Goal: Check status: Check status

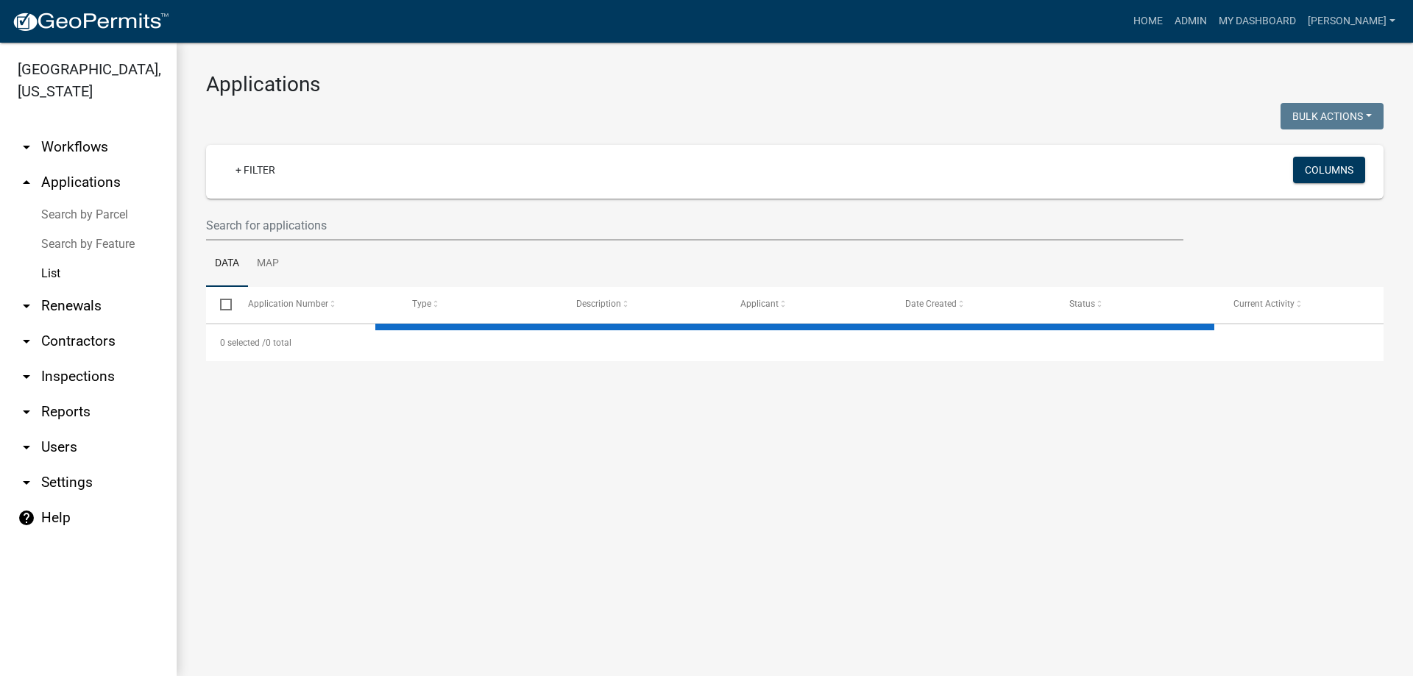
select select "3: 100"
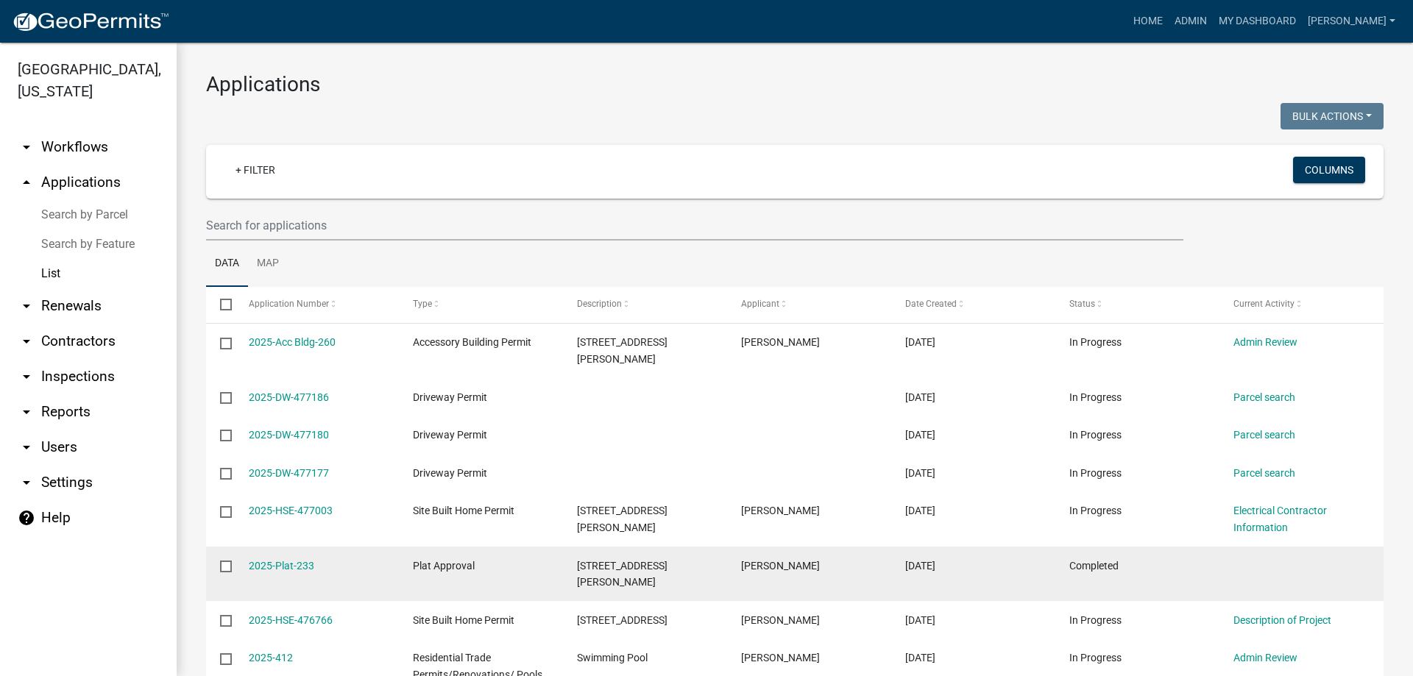
drag, startPoint x: 1168, startPoint y: 528, endPoint x: 1190, endPoint y: 530, distance: 22.1
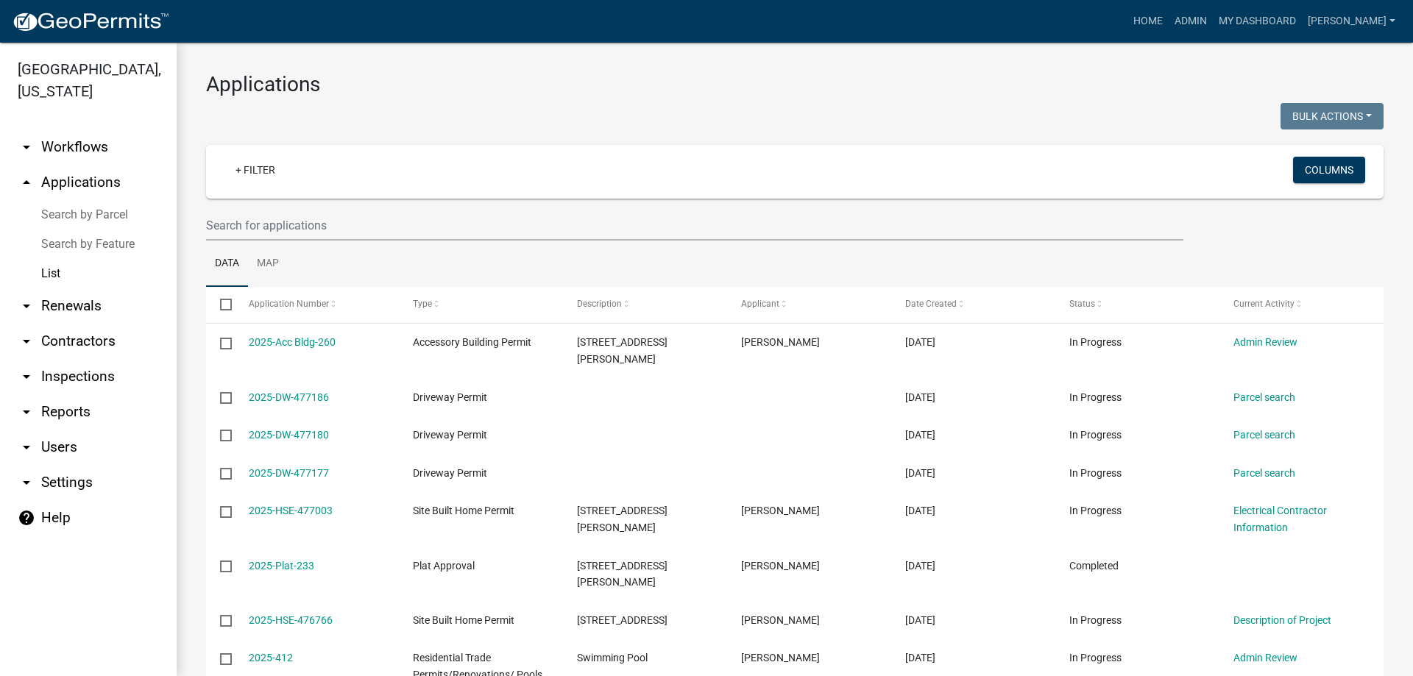
click at [103, 269] on link "List" at bounding box center [88, 273] width 177 height 29
click at [37, 267] on link "List" at bounding box center [88, 273] width 177 height 29
click at [105, 185] on link "arrow_drop_up Applications" at bounding box center [88, 182] width 177 height 35
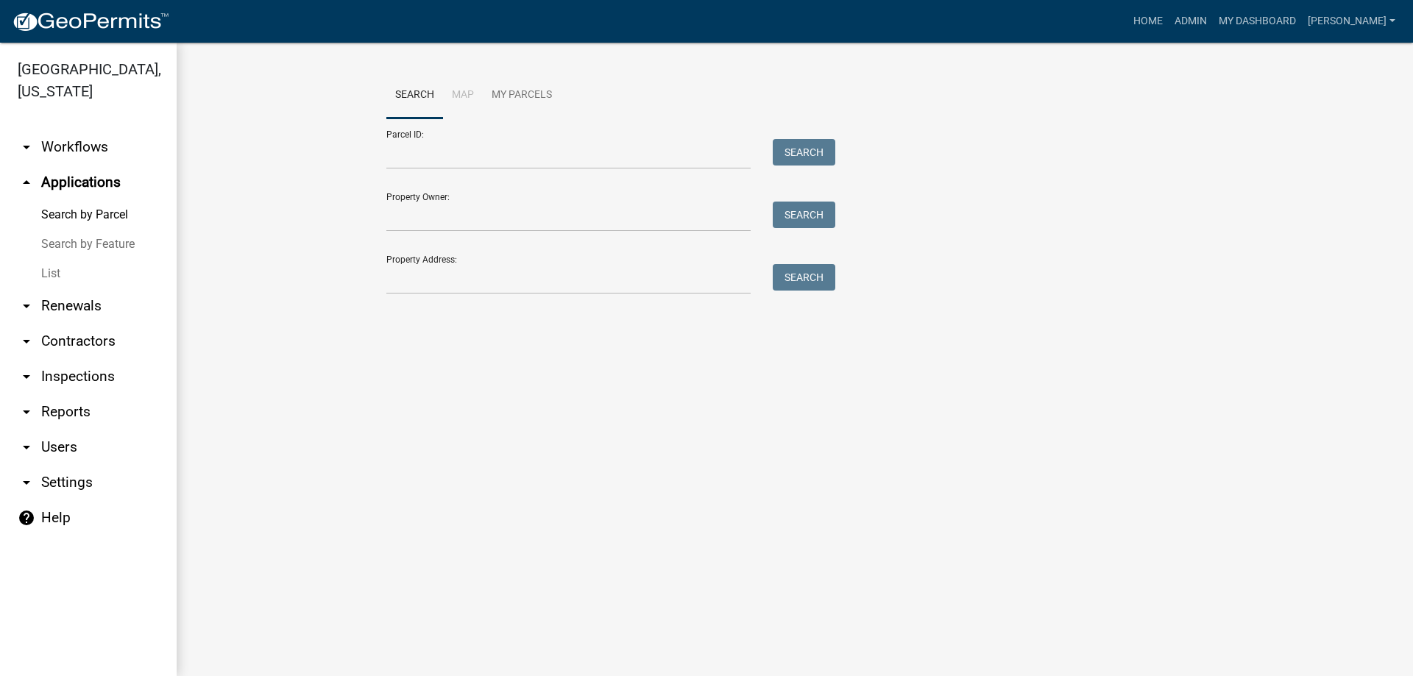
click at [102, 178] on link "arrow_drop_up Applications" at bounding box center [88, 182] width 177 height 35
click at [85, 263] on link "List" at bounding box center [88, 273] width 177 height 29
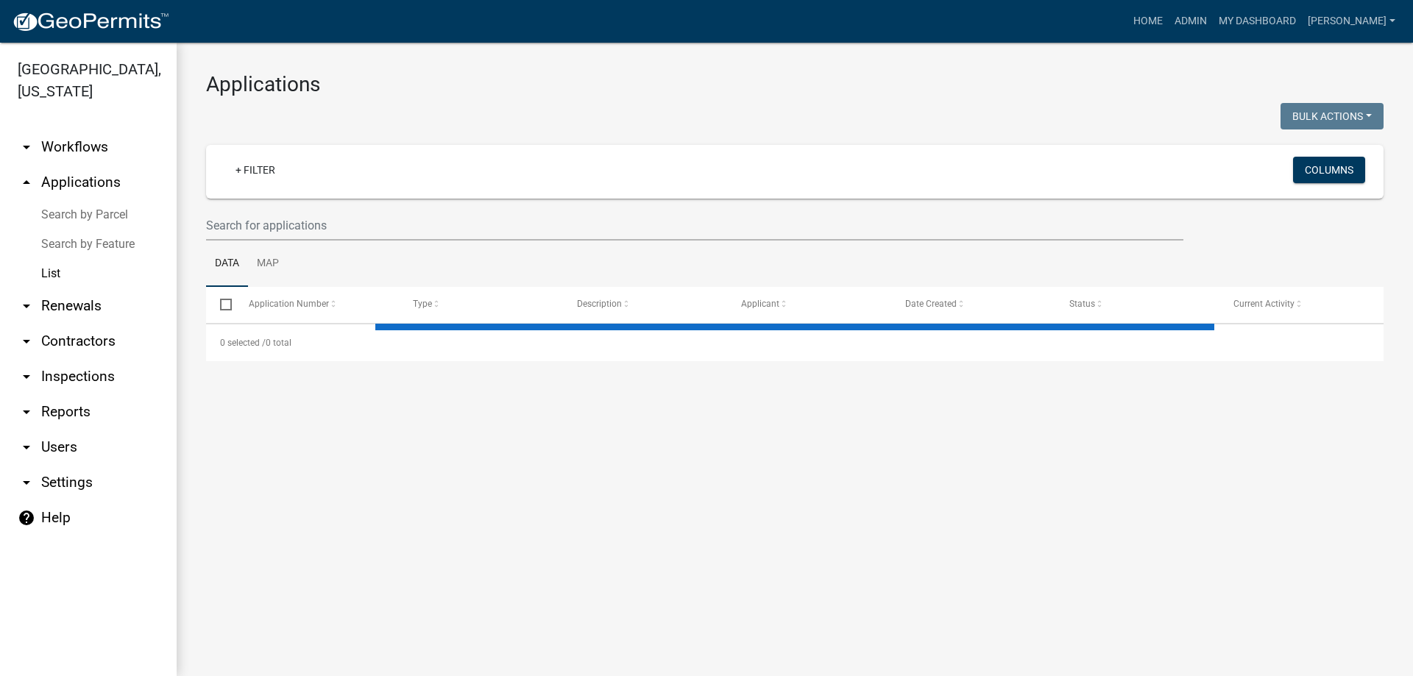
select select "3: 100"
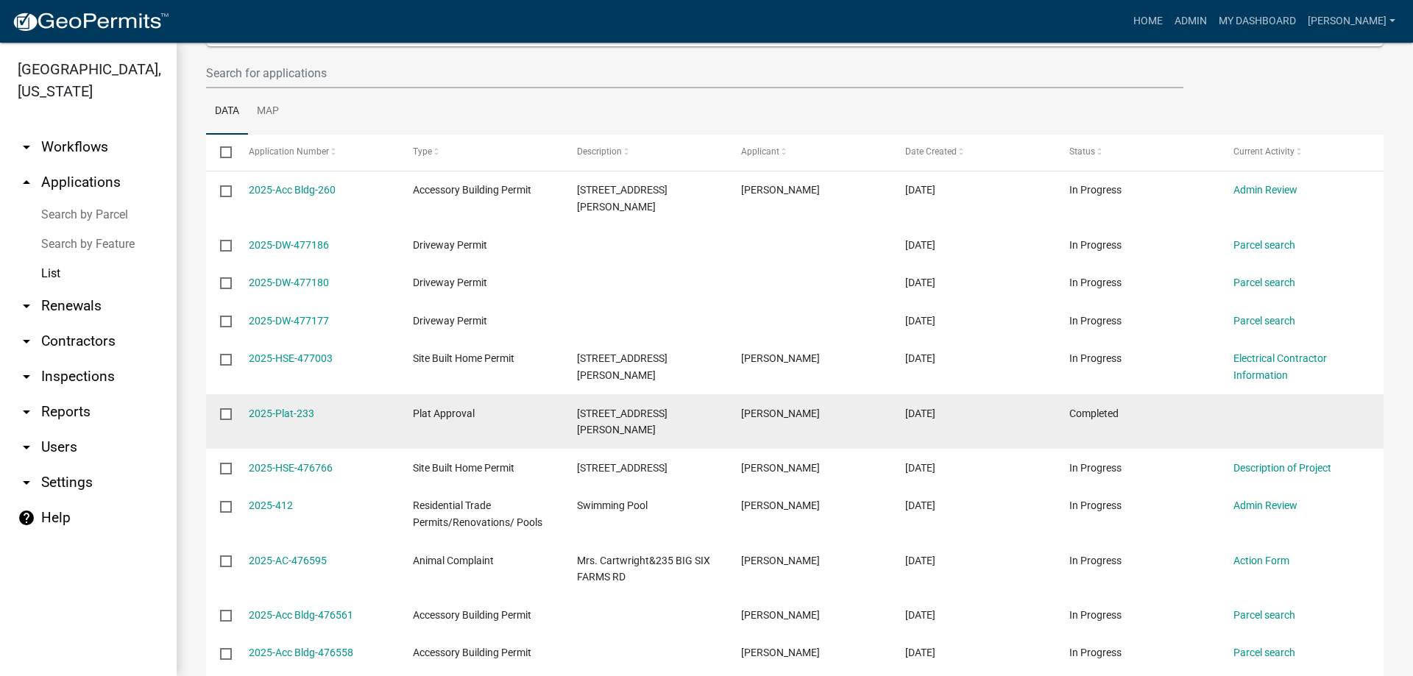
scroll to position [147, 0]
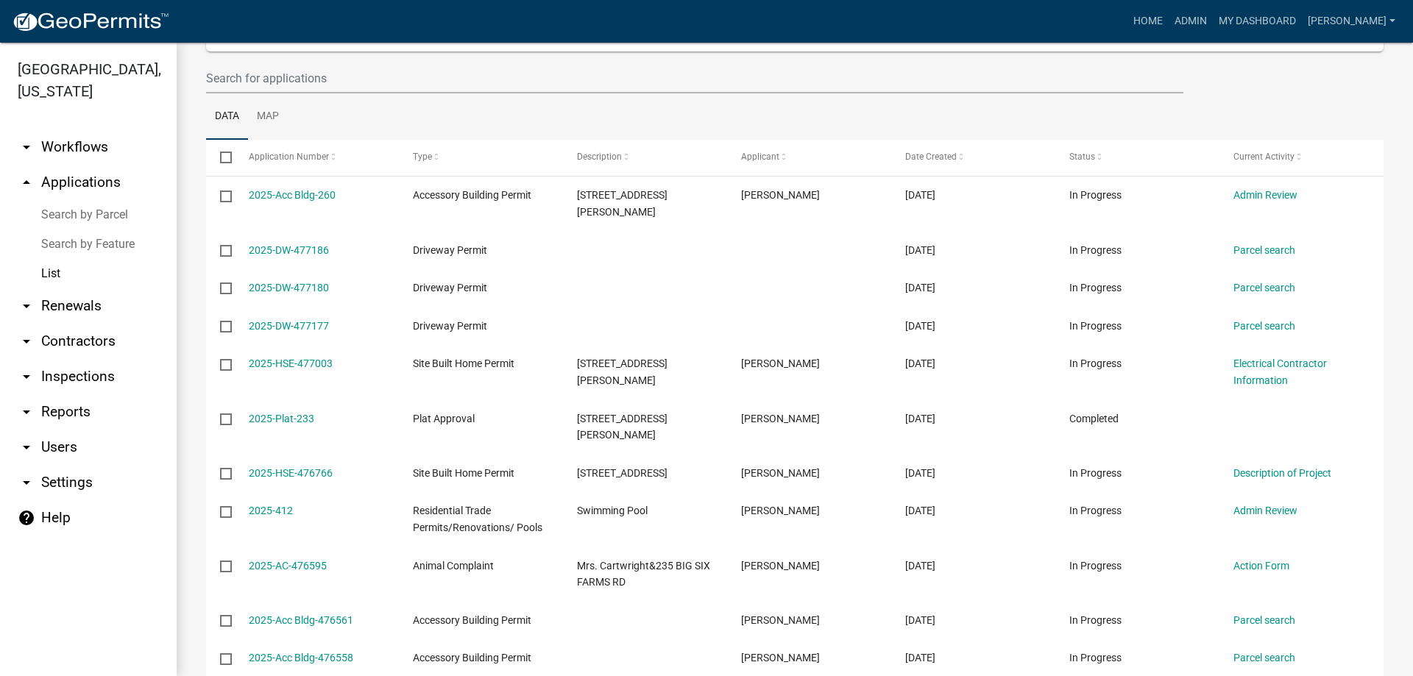
click at [84, 376] on link "arrow_drop_down Inspections" at bounding box center [88, 376] width 177 height 35
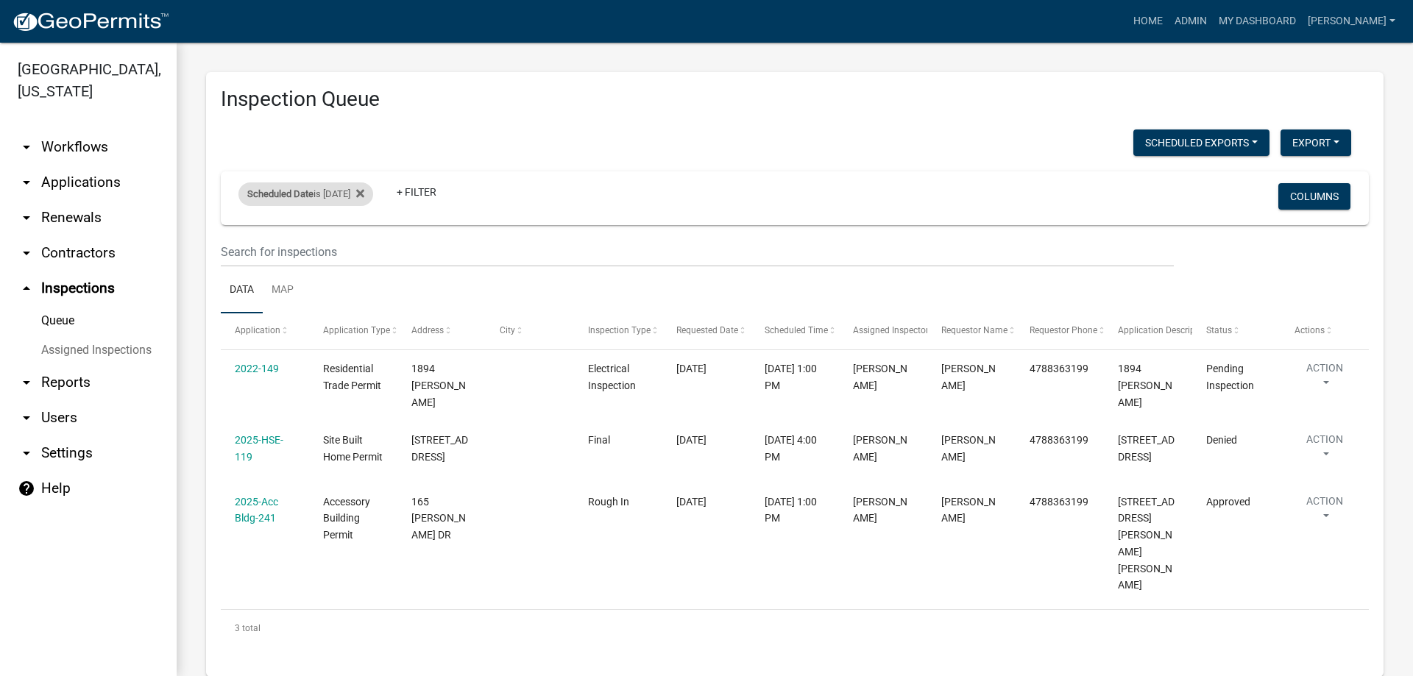
click at [371, 195] on div "Scheduled Date is [DATE]" at bounding box center [305, 195] width 135 height 24
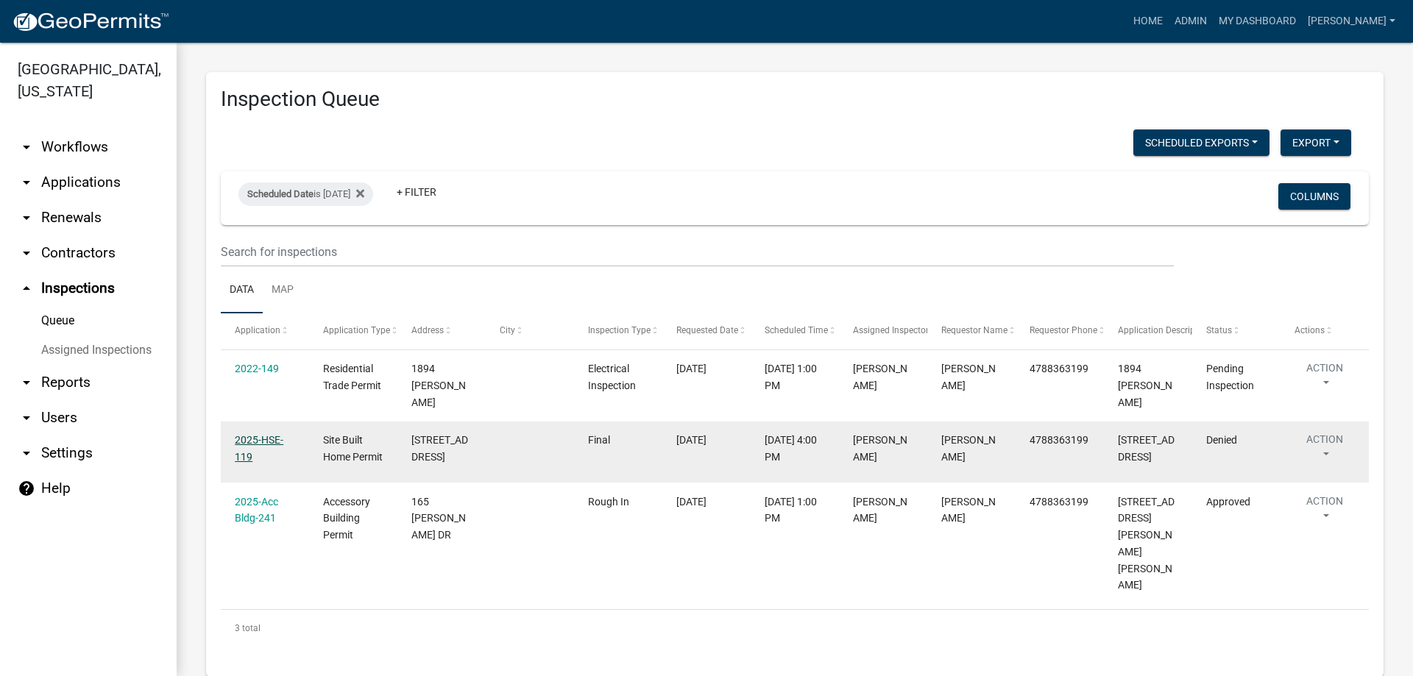
click at [263, 434] on link "2025-HSE-119" at bounding box center [259, 448] width 49 height 29
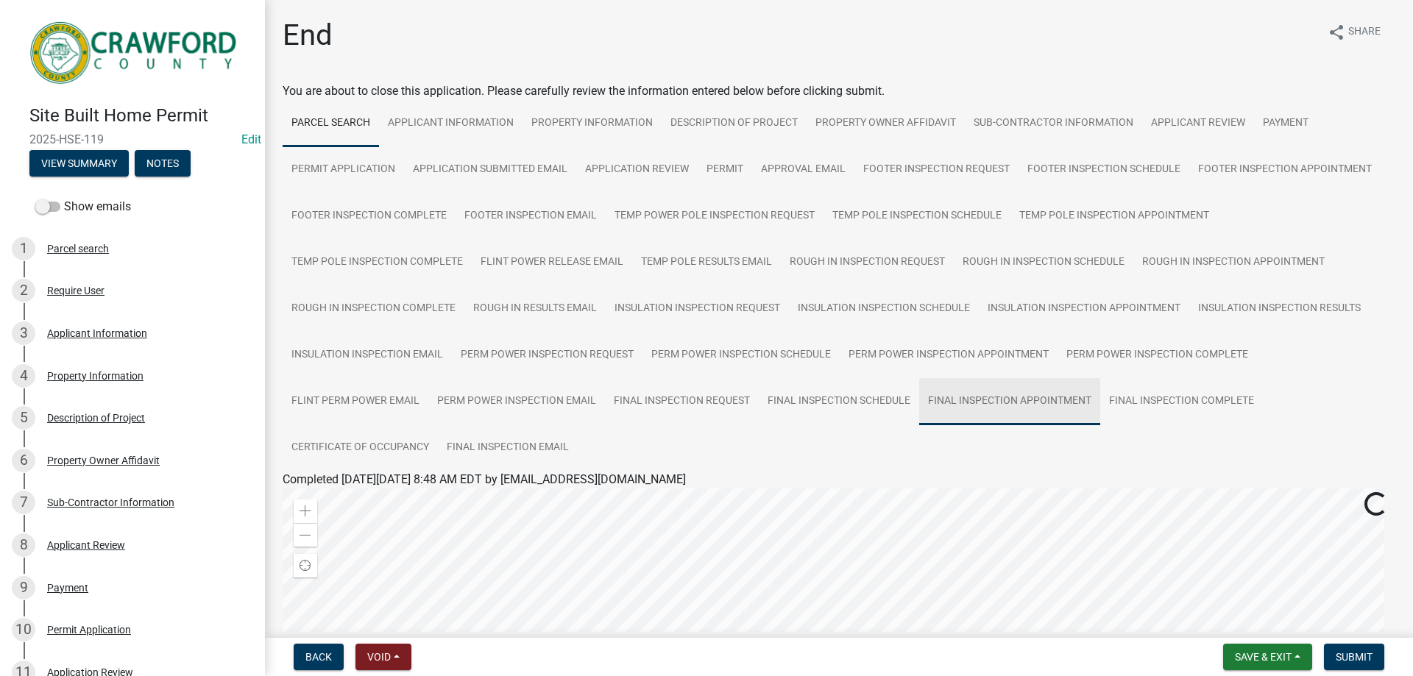
click at [1089, 396] on link "Final Inspection Appointment" at bounding box center [1009, 401] width 181 height 47
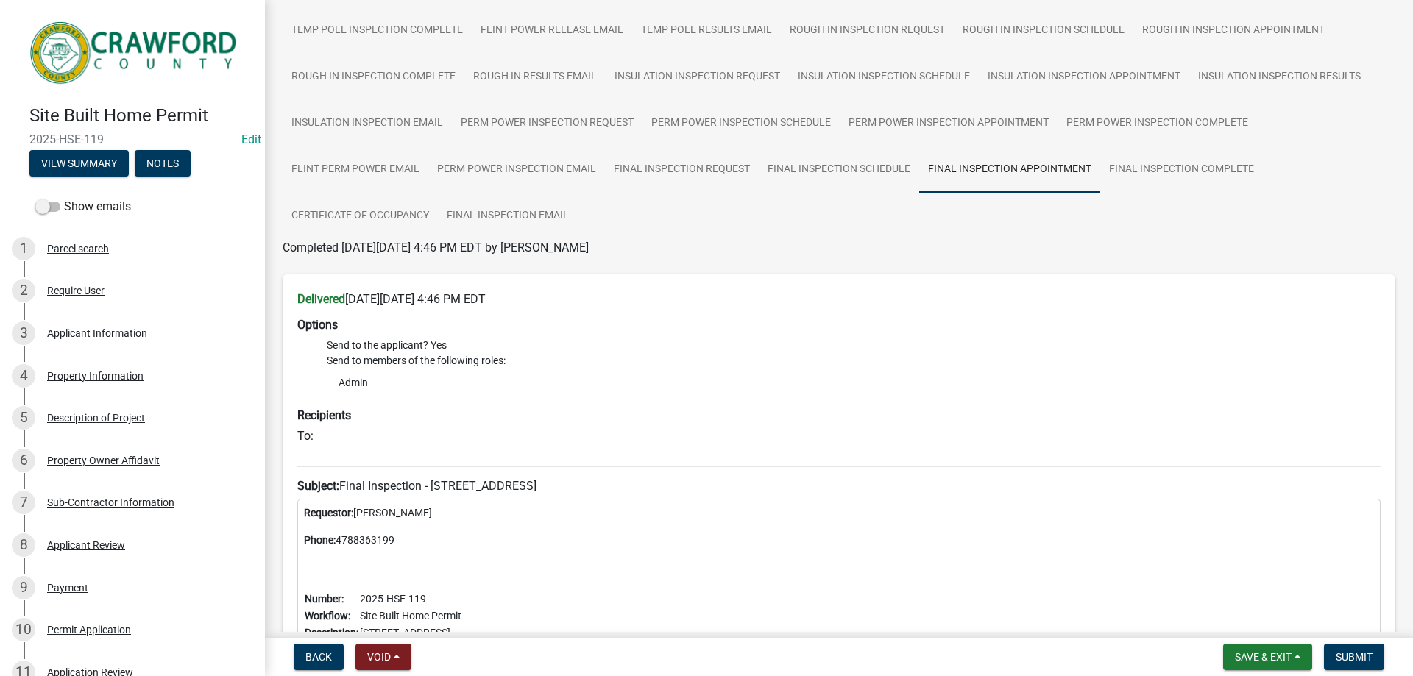
scroll to position [147, 0]
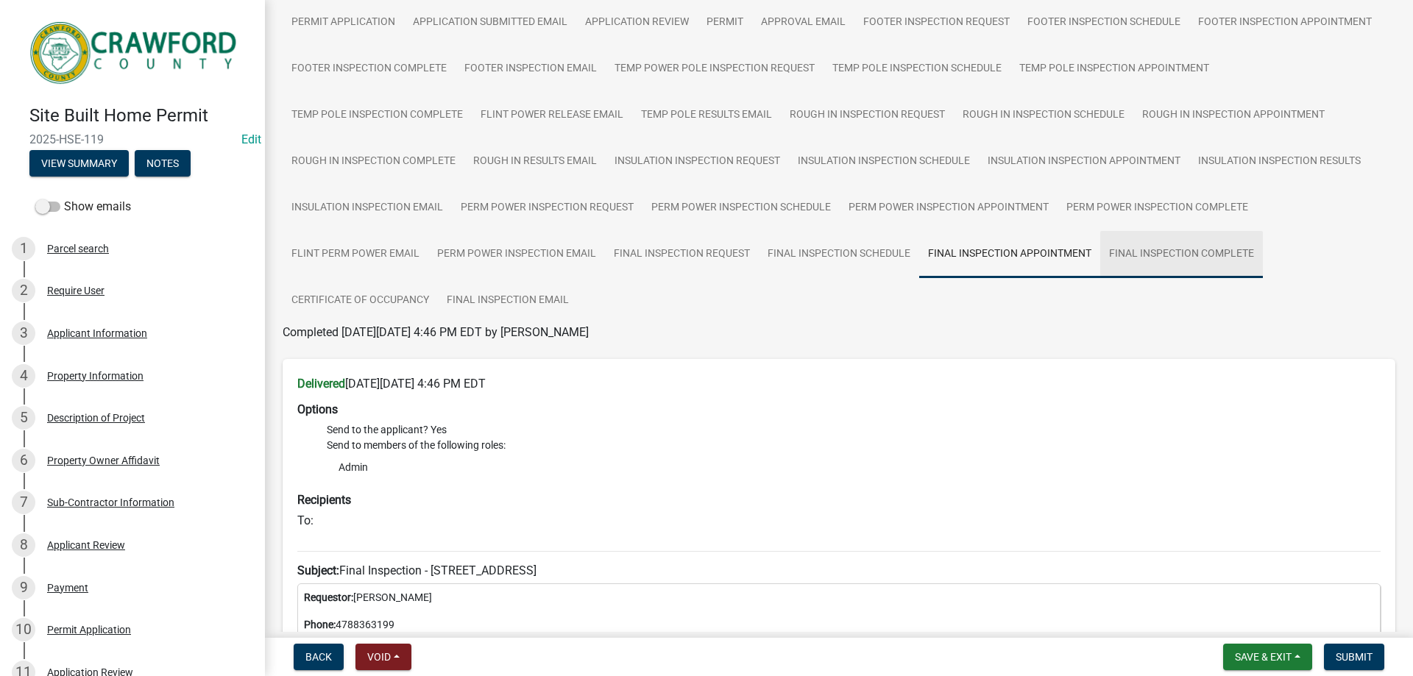
click at [1203, 255] on link "Final Inspection Complete" at bounding box center [1181, 254] width 163 height 47
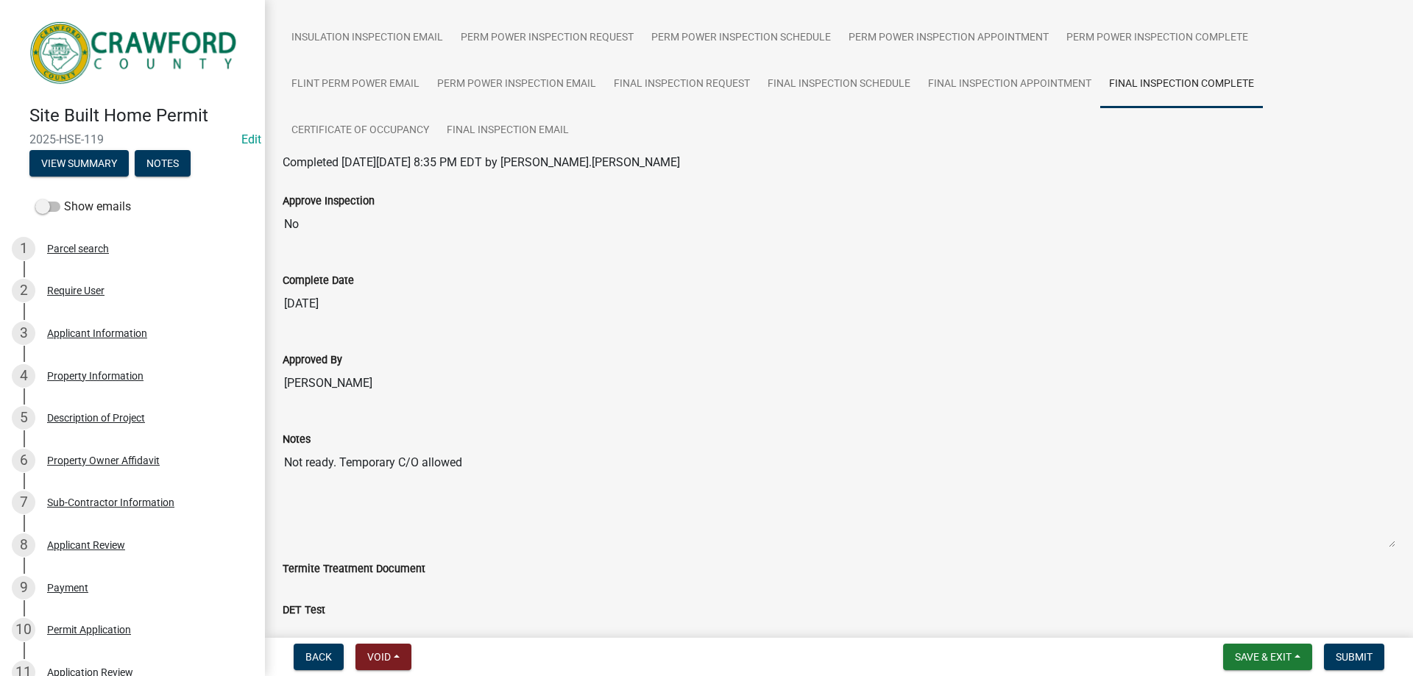
scroll to position [170, 0]
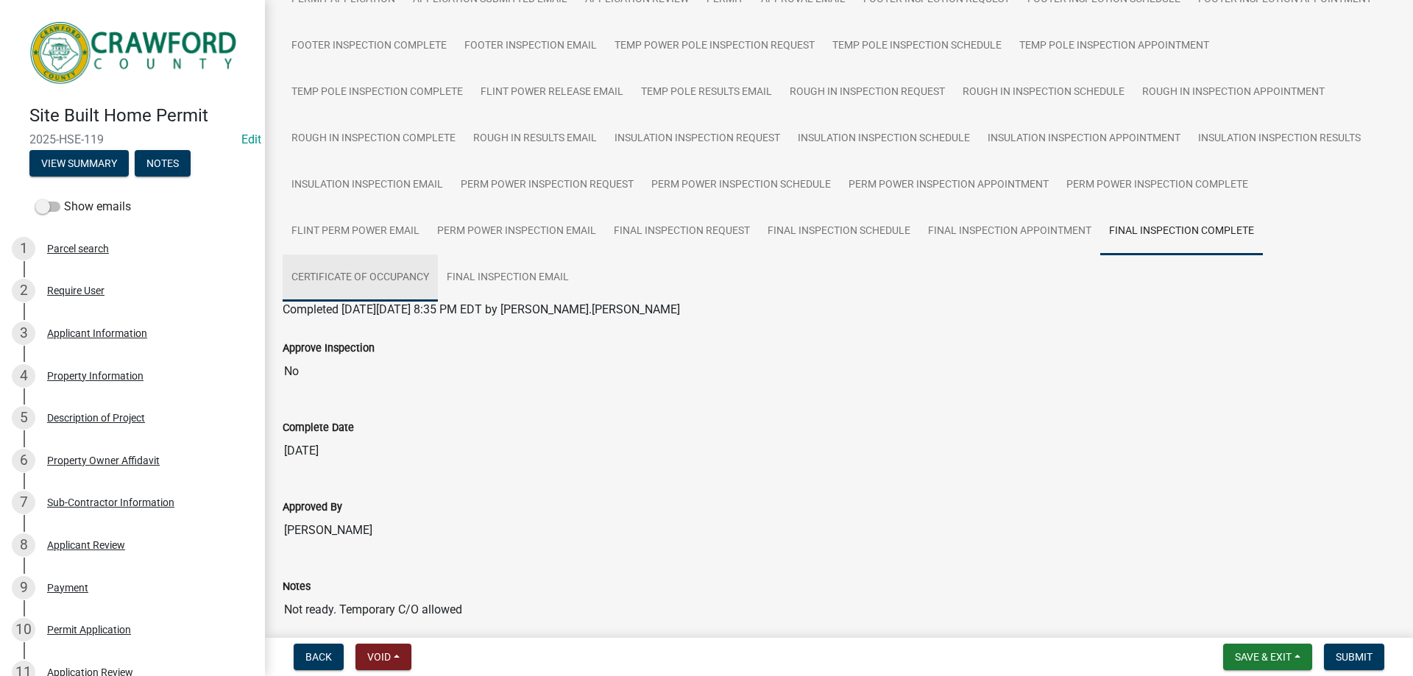
click at [432, 272] on link "Certificate of Occupancy" at bounding box center [360, 278] width 155 height 47
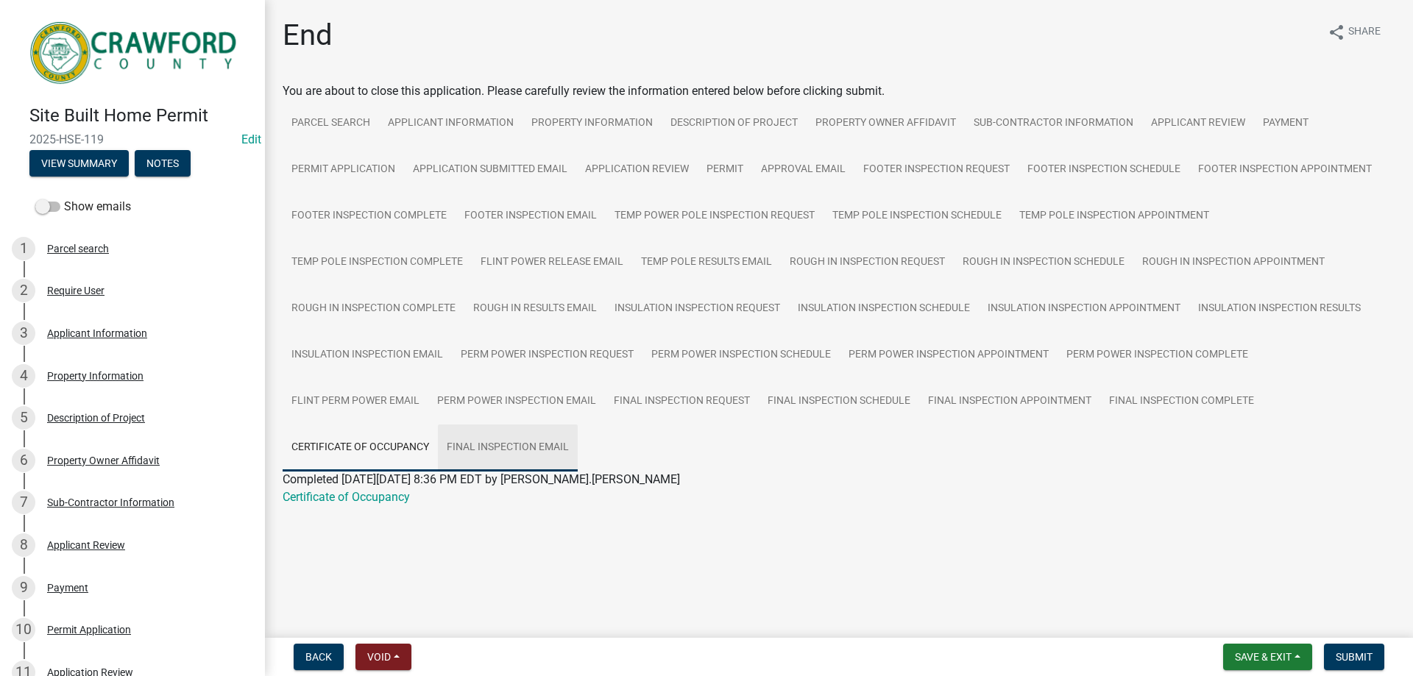
click at [486, 453] on link "Final Inspection Email" at bounding box center [508, 448] width 140 height 47
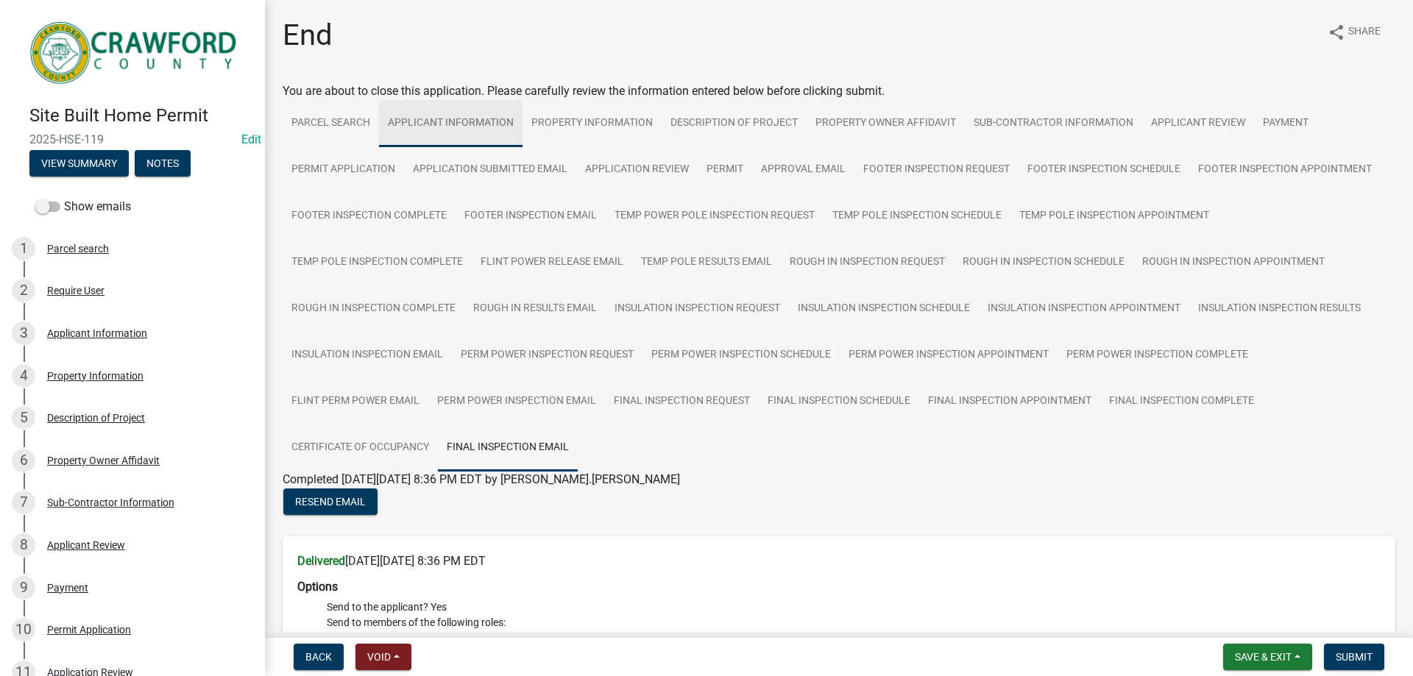
click at [439, 138] on link "Applicant Information" at bounding box center [451, 123] width 144 height 47
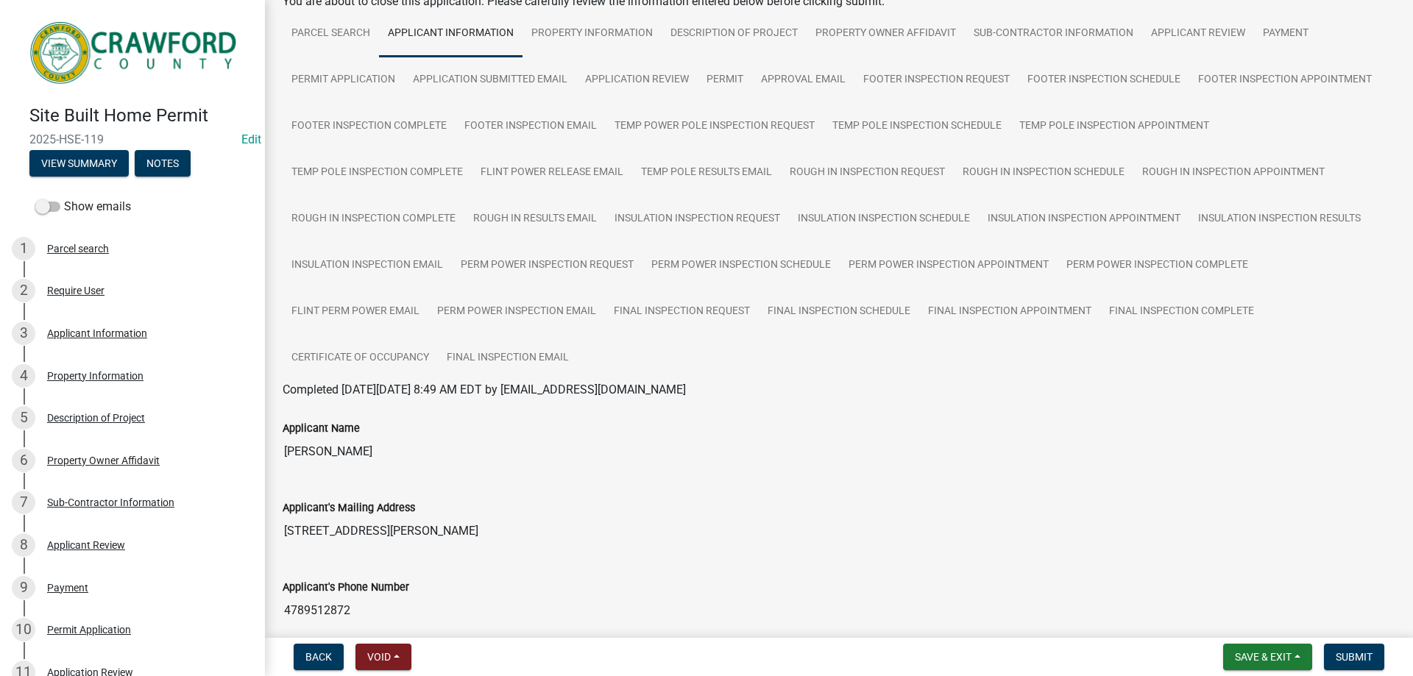
scroll to position [23, 0]
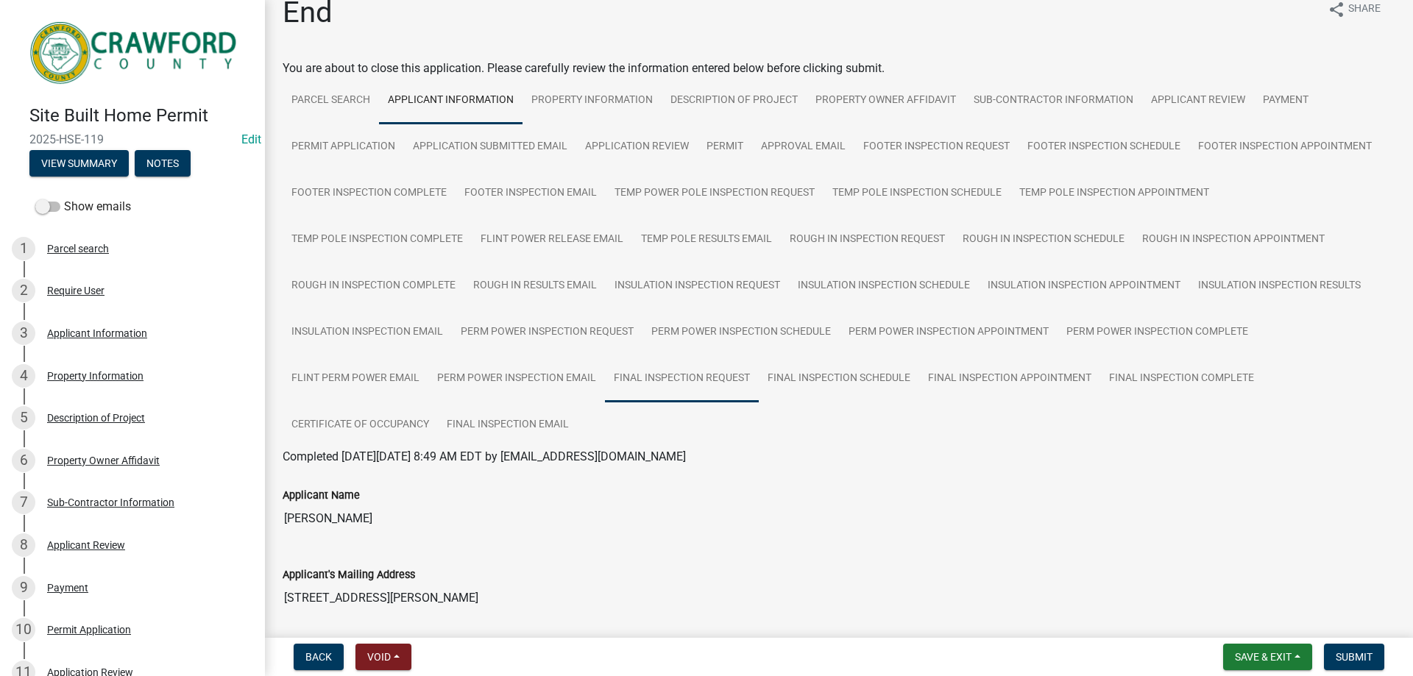
click at [620, 381] on link "Final Inspection Request" at bounding box center [682, 378] width 154 height 47
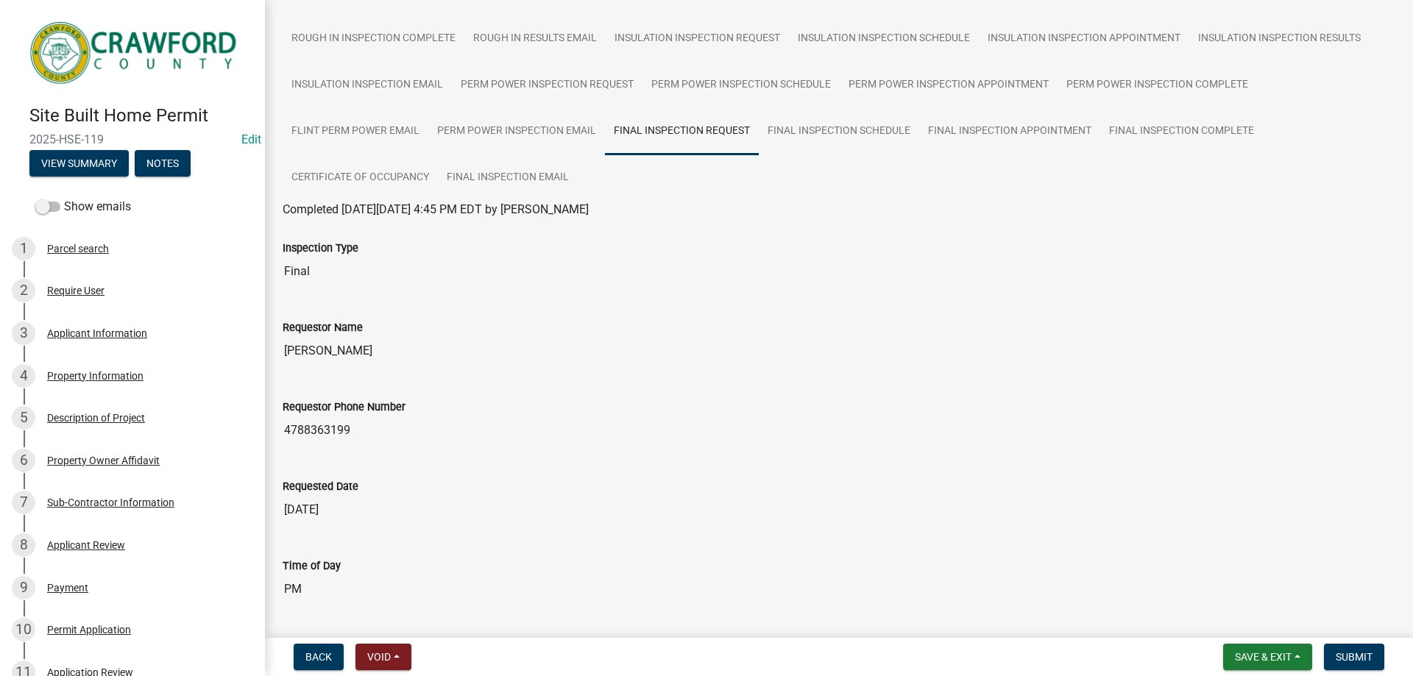
scroll to position [147, 0]
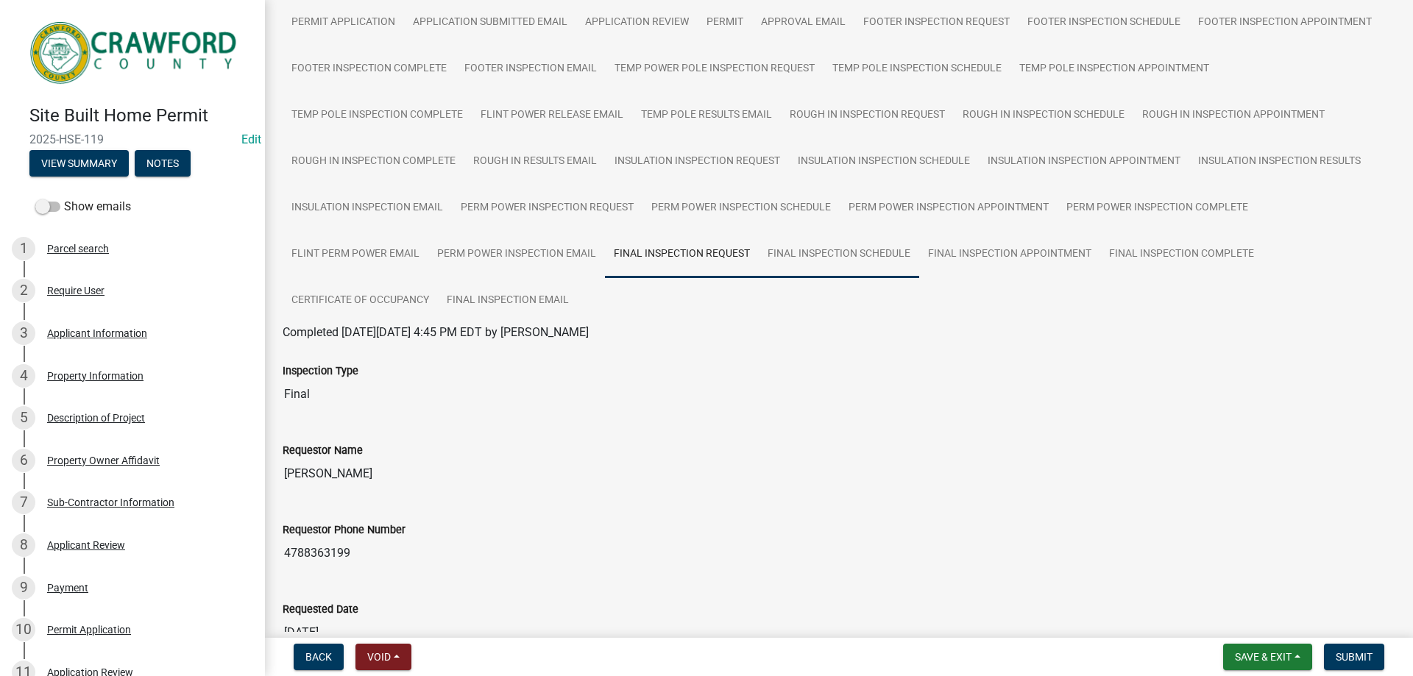
click at [774, 265] on link "Final Inspection Schedule" at bounding box center [839, 254] width 160 height 47
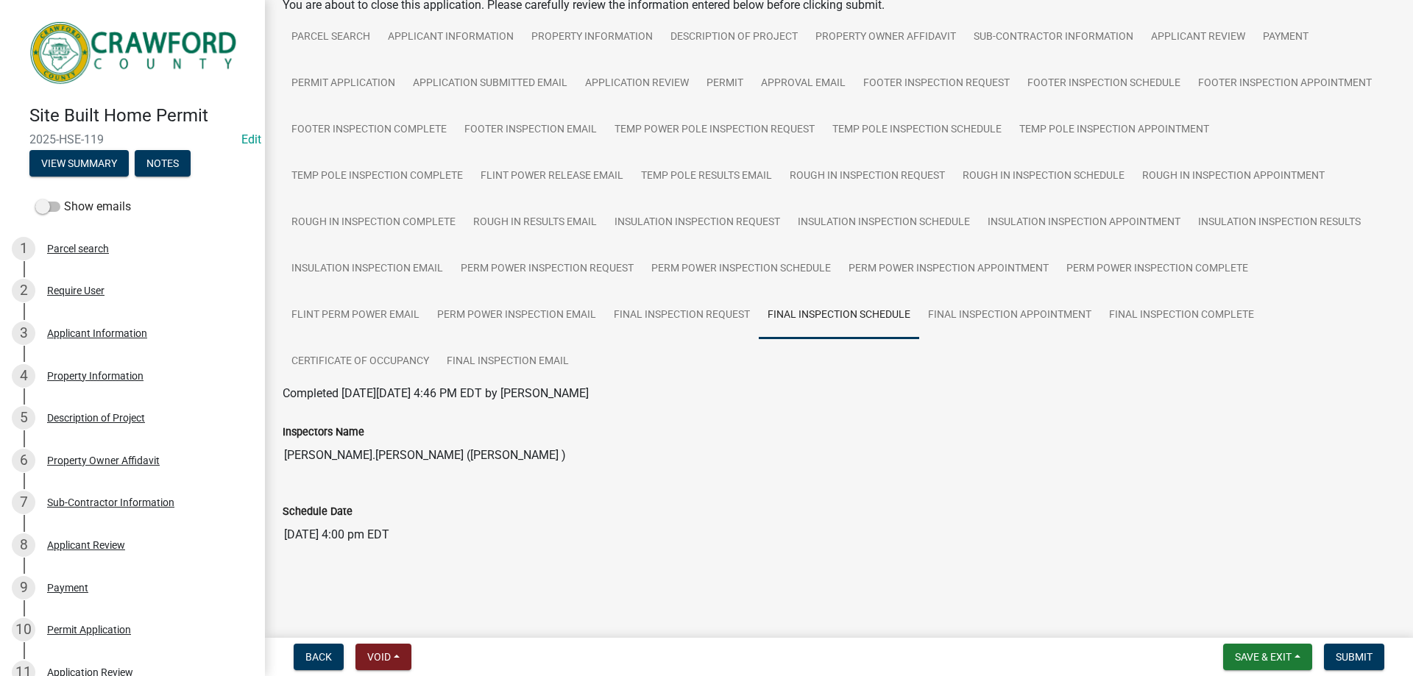
scroll to position [91, 0]
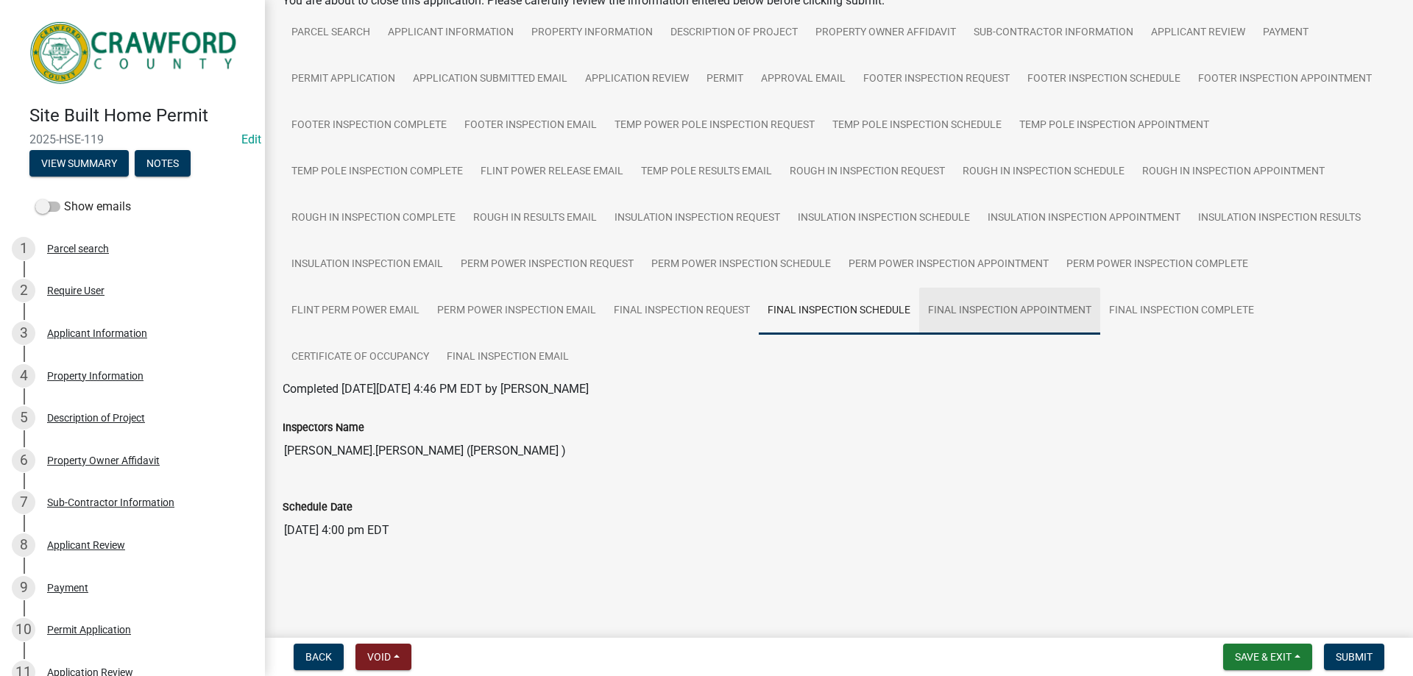
click at [1036, 318] on link "Final Inspection Appointment" at bounding box center [1009, 311] width 181 height 47
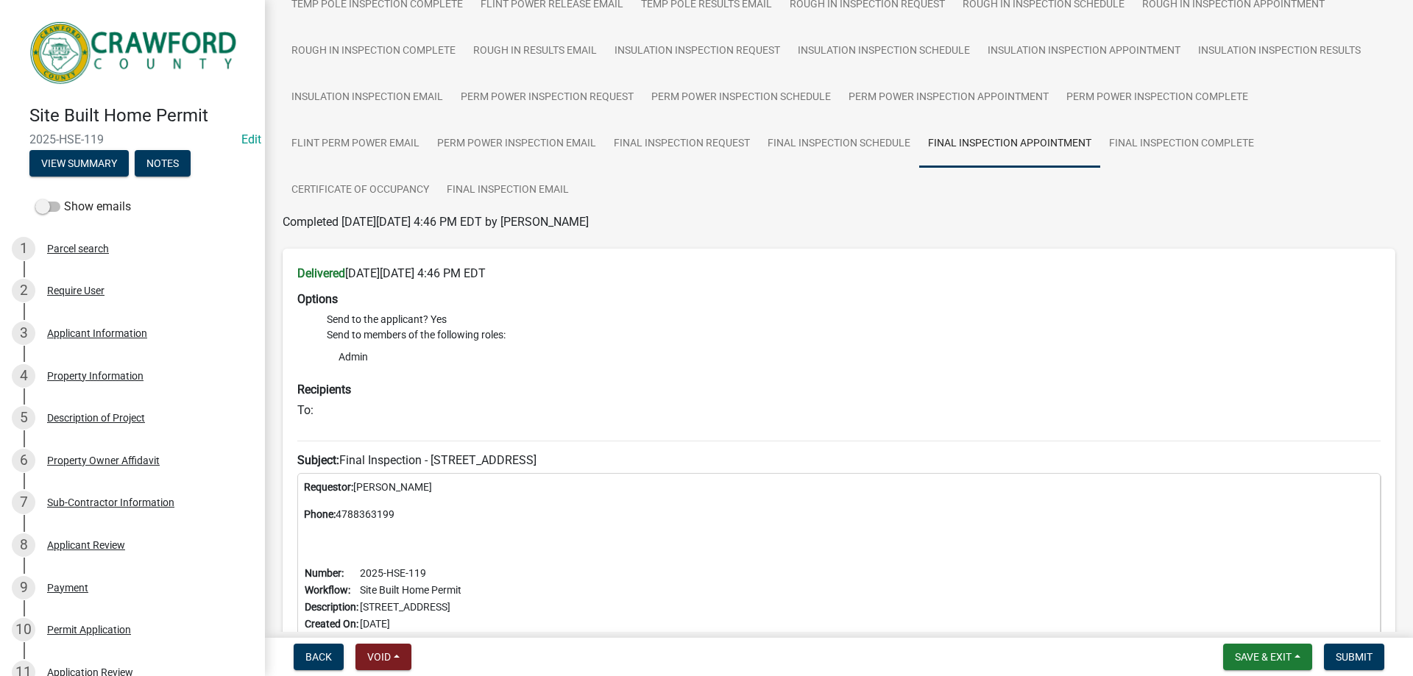
scroll to position [256, 0]
click at [1181, 155] on link "Final Inspection Complete" at bounding box center [1181, 145] width 163 height 47
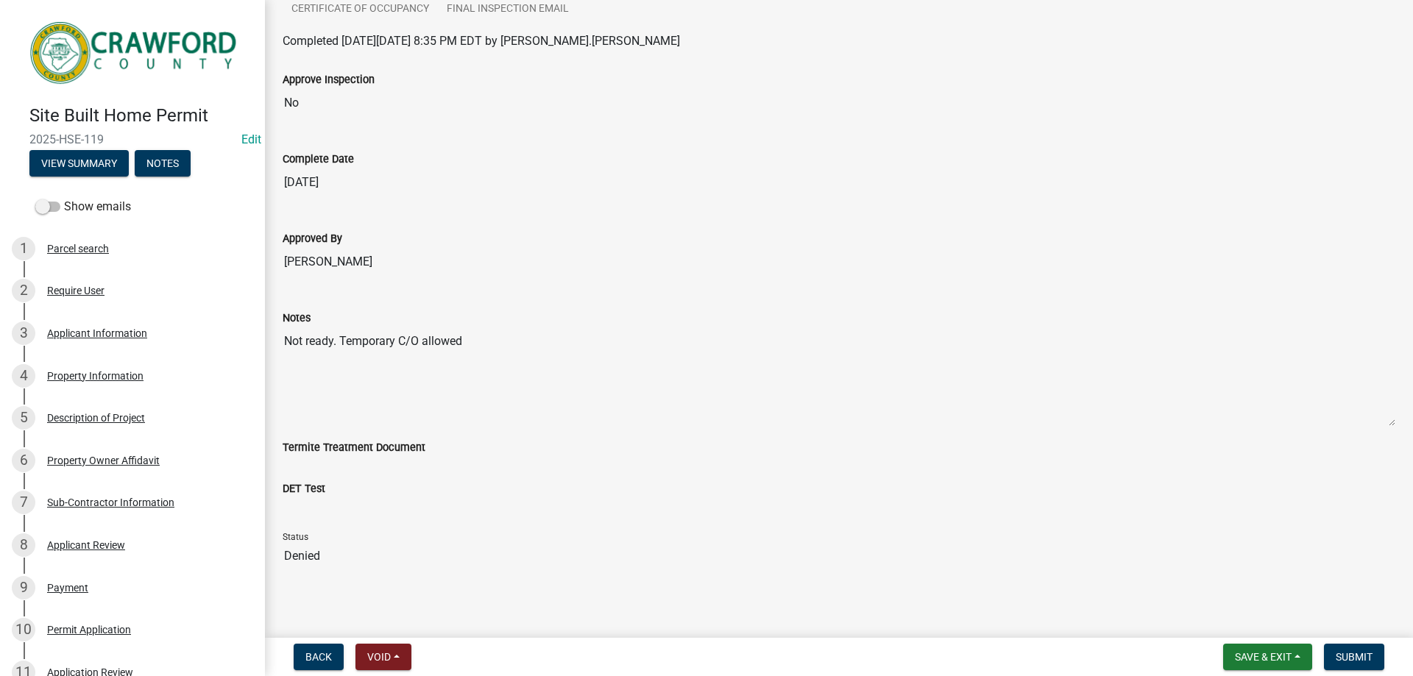
scroll to position [464, 0]
